Goal: Navigation & Orientation: Find specific page/section

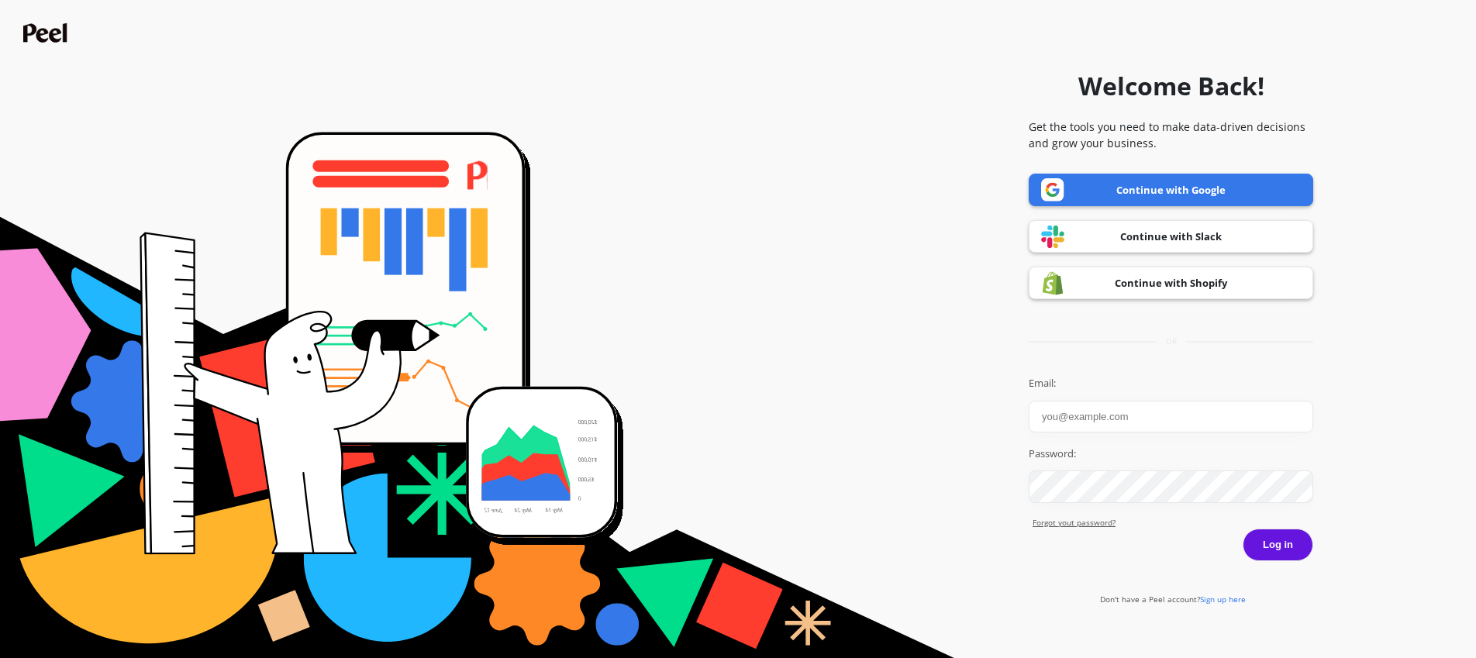
click at [1144, 191] on link "Continue with Google" at bounding box center [1171, 190] width 285 height 33
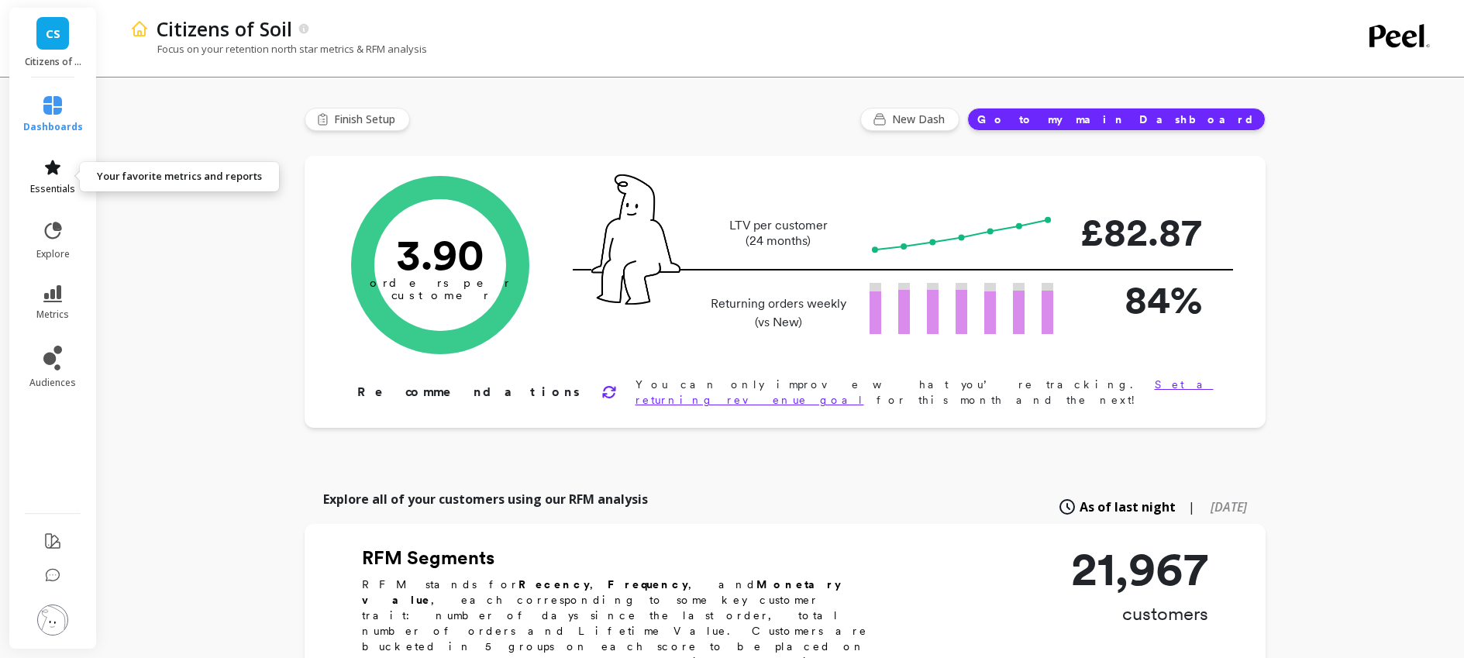
click at [56, 167] on icon at bounding box center [53, 167] width 16 height 15
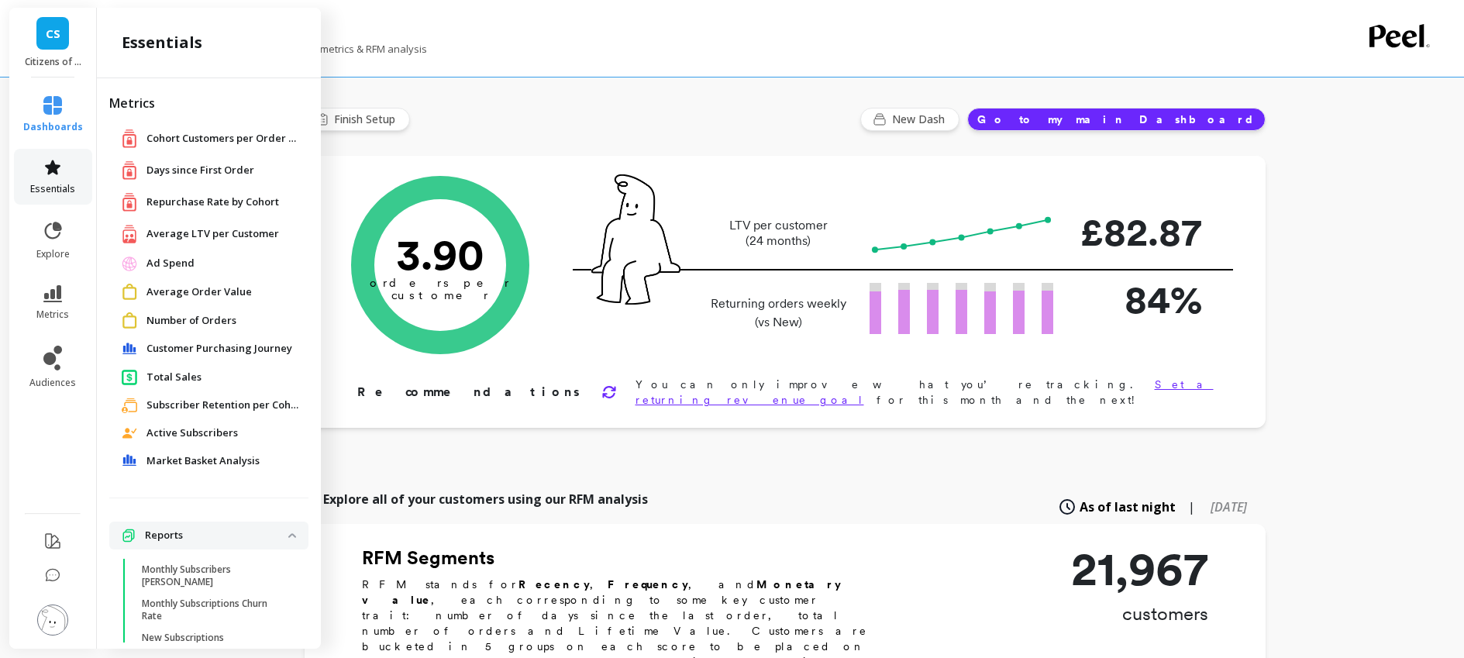
scroll to position [92, 0]
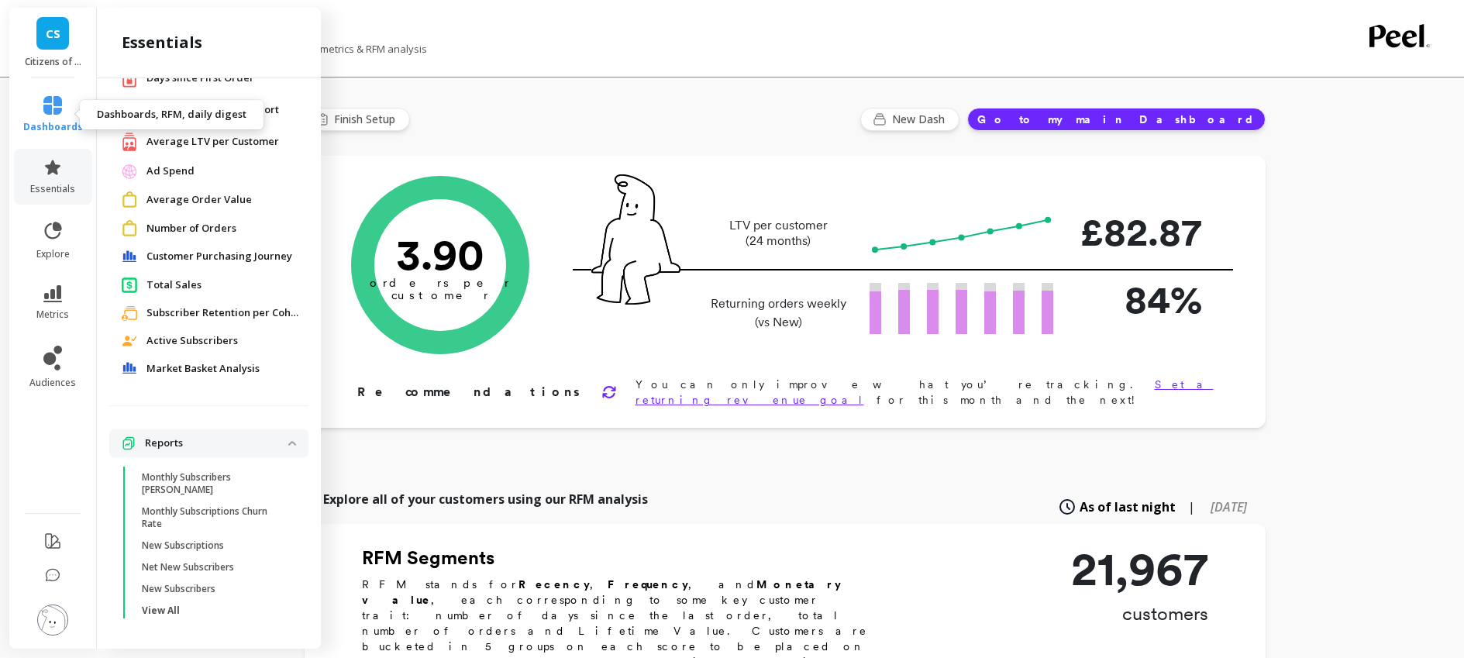
click at [62, 118] on link "dashboards" at bounding box center [53, 114] width 60 height 37
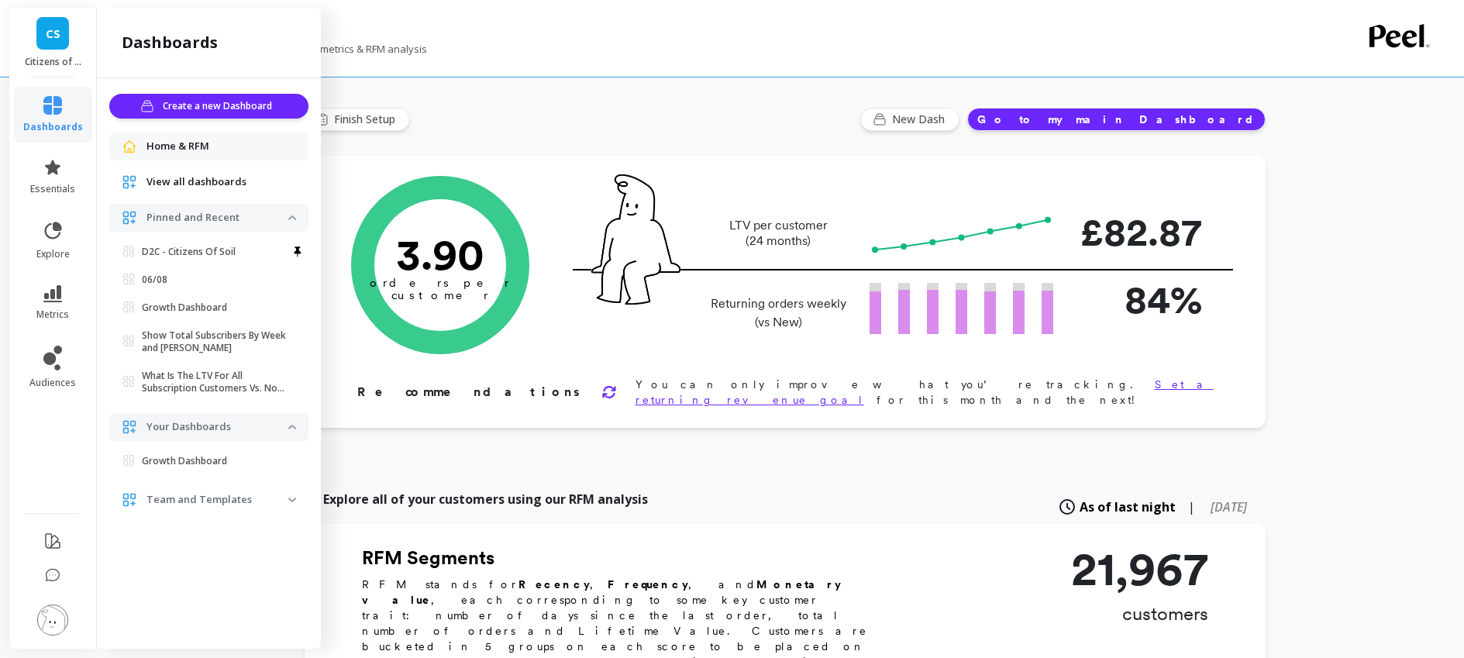
scroll to position [0, 0]
click at [191, 316] on link "Growth Dashboard" at bounding box center [212, 308] width 193 height 22
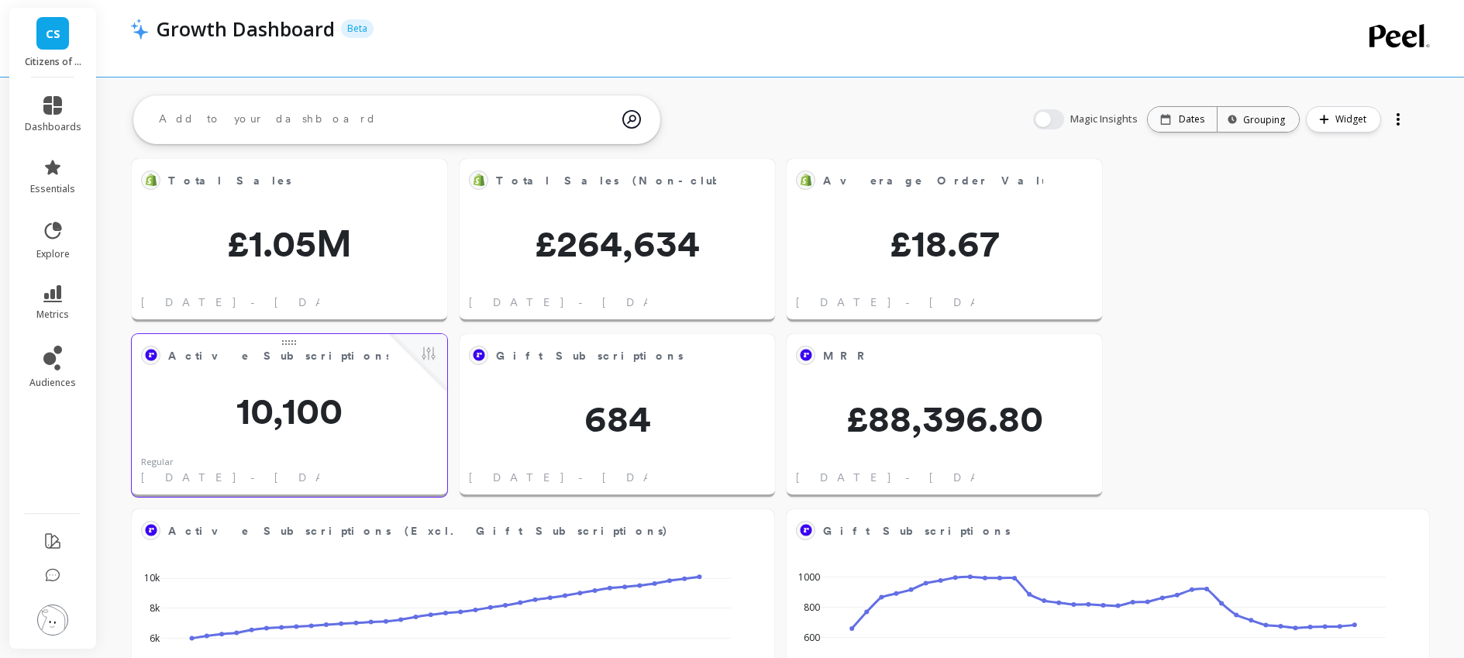
scroll to position [19, 0]
